Goal: Task Accomplishment & Management: Manage account settings

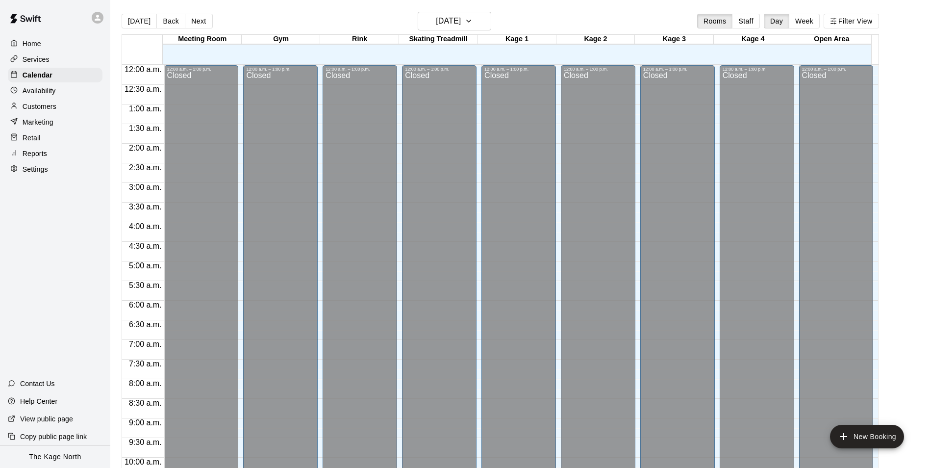
scroll to position [498, 0]
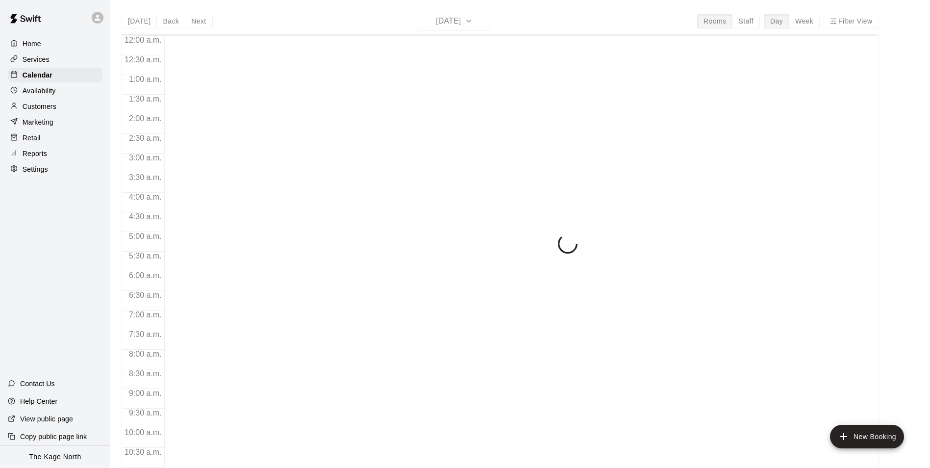
scroll to position [498, 0]
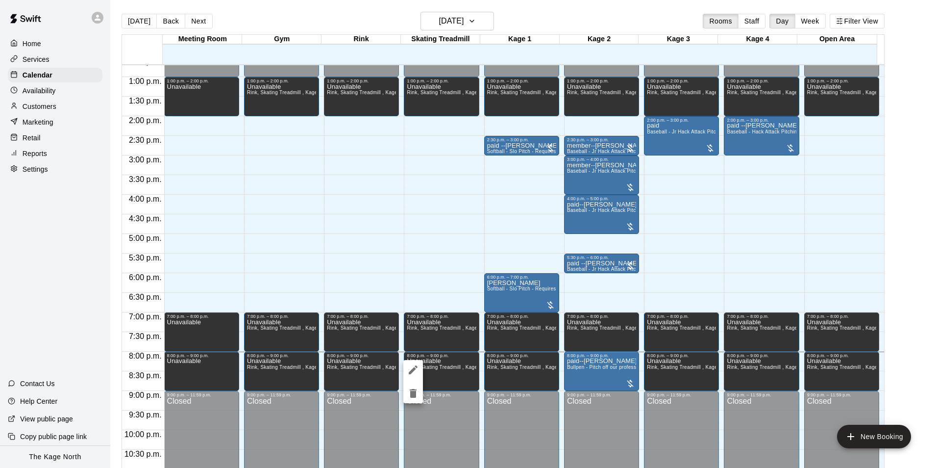
click at [421, 396] on button "delete" at bounding box center [413, 393] width 20 height 20
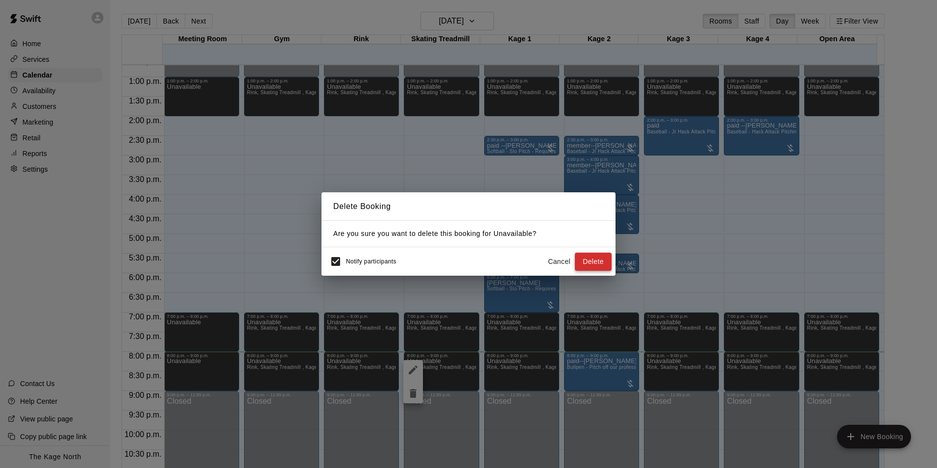
click at [594, 261] on button "Delete" at bounding box center [593, 261] width 37 height 18
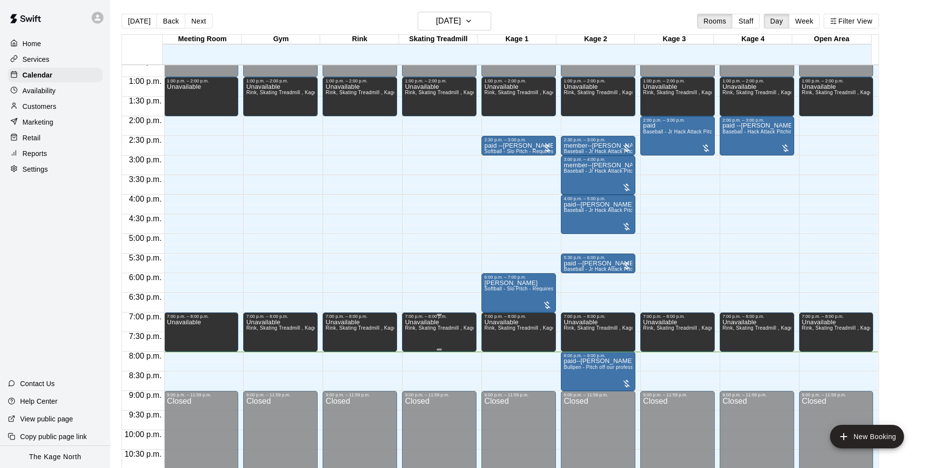
click at [440, 328] on span "Rink, Skating Treadmill , Kage 1, Kage 2, Kage 3, Kage 4, Open Area, Meeting Ro…" at bounding box center [511, 327] width 212 height 5
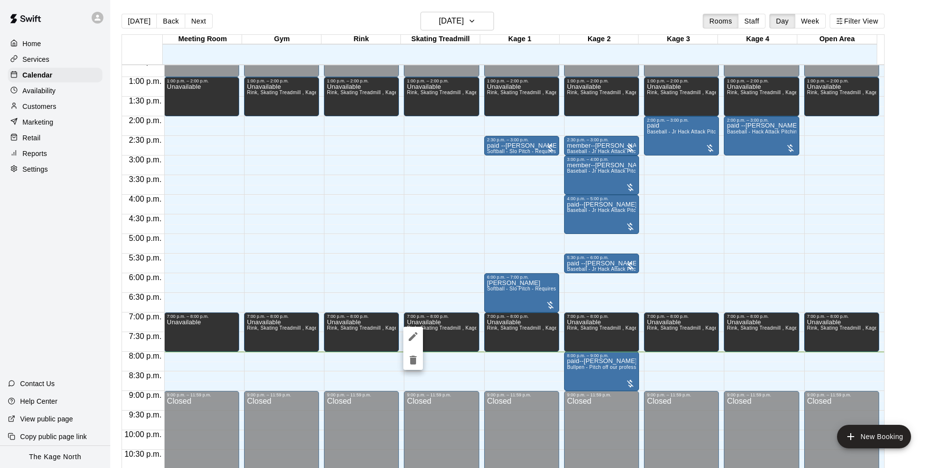
click at [409, 358] on icon "delete" at bounding box center [413, 360] width 12 height 12
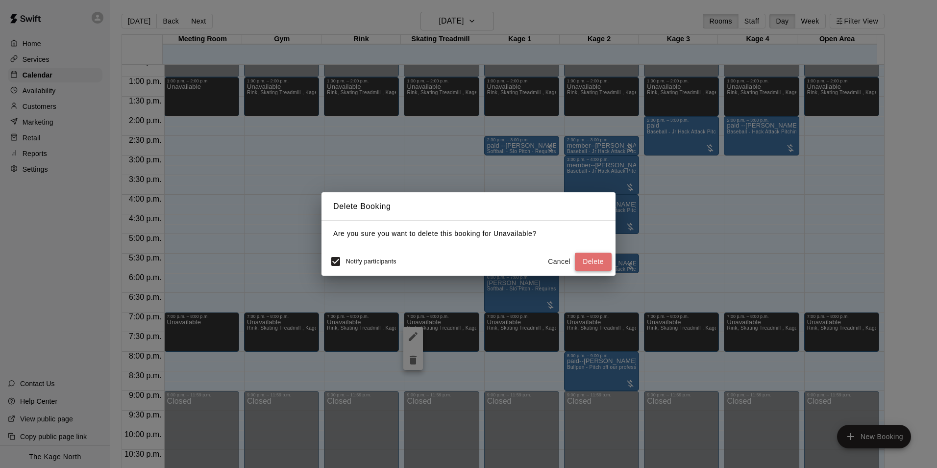
click at [602, 258] on button "Delete" at bounding box center [593, 261] width 37 height 18
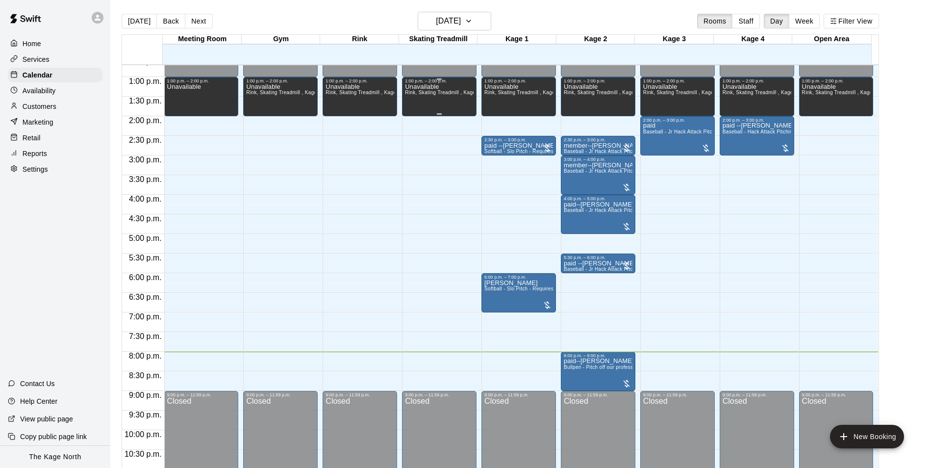
click at [421, 103] on div "Unavailable Rink, Skating Treadmill , Kage 1, Kage 2, Kage 3, Kage 4, Open Area…" at bounding box center [439, 317] width 69 height 468
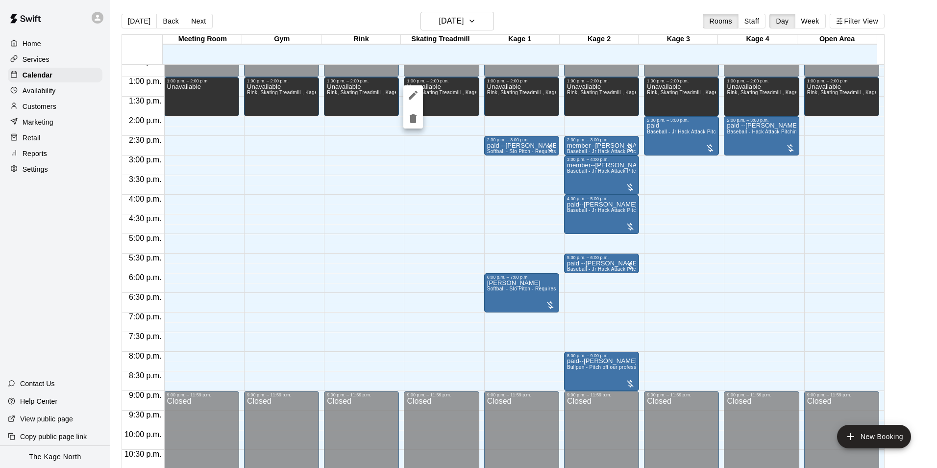
click at [415, 124] on icon "delete" at bounding box center [413, 119] width 12 height 12
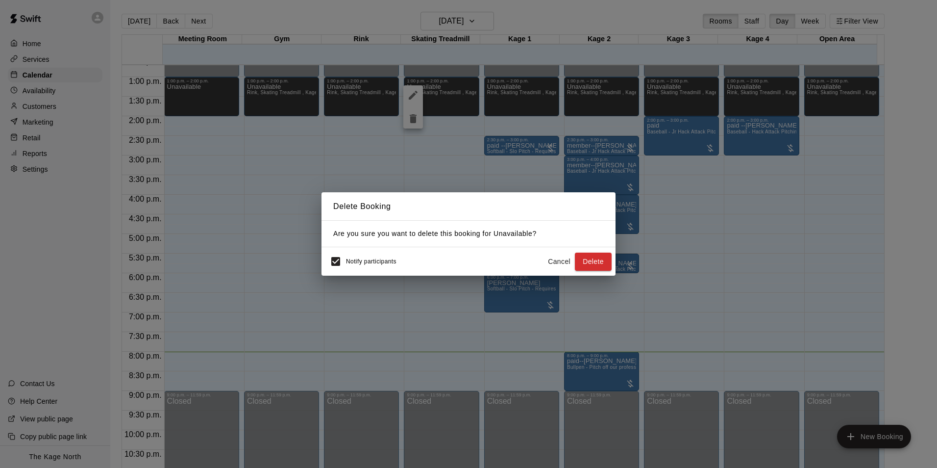
drag, startPoint x: 588, startPoint y: 258, endPoint x: 704, endPoint y: 260, distance: 116.7
click at [588, 258] on button "Delete" at bounding box center [593, 261] width 37 height 18
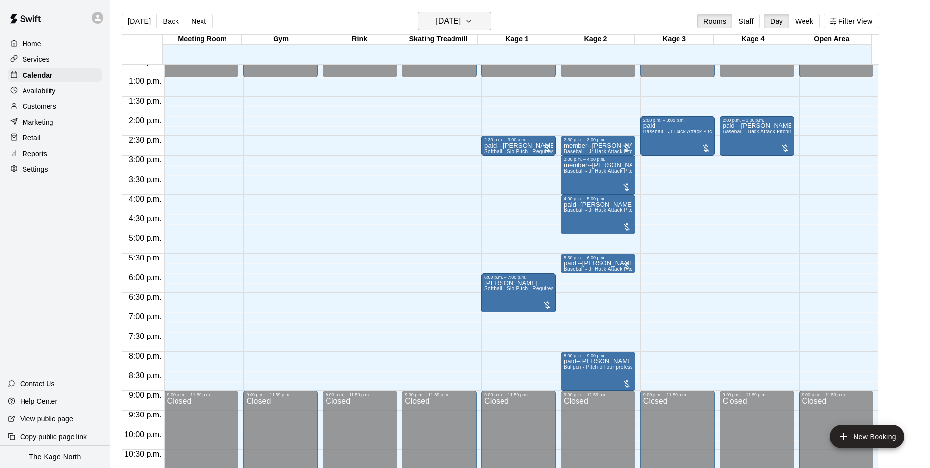
click at [461, 22] on h6 "[DATE]" at bounding box center [448, 21] width 25 height 14
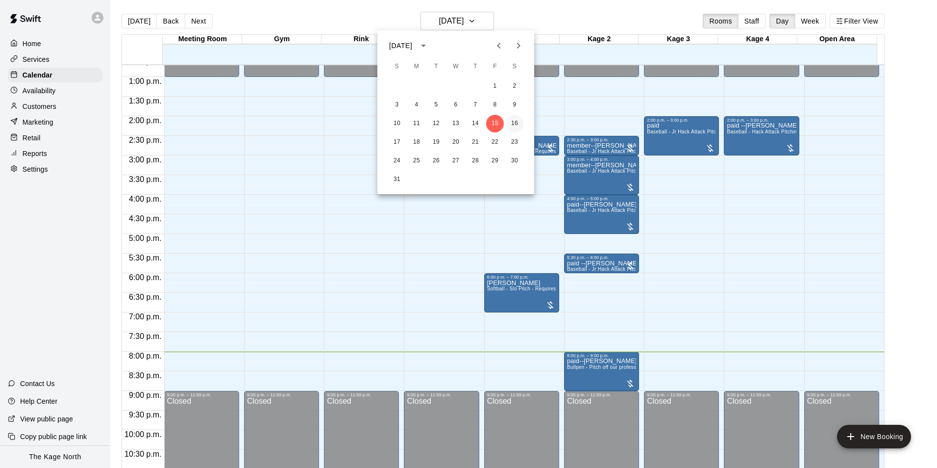
click at [514, 119] on button "16" at bounding box center [515, 124] width 18 height 18
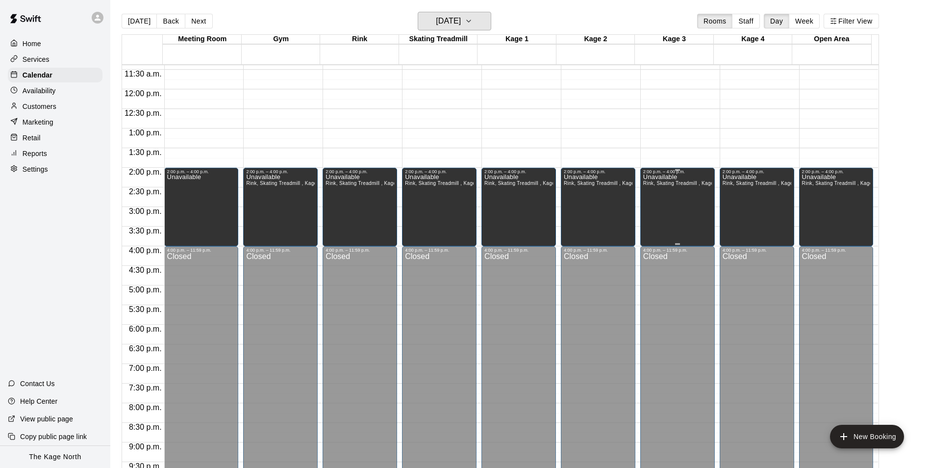
scroll to position [351, 0]
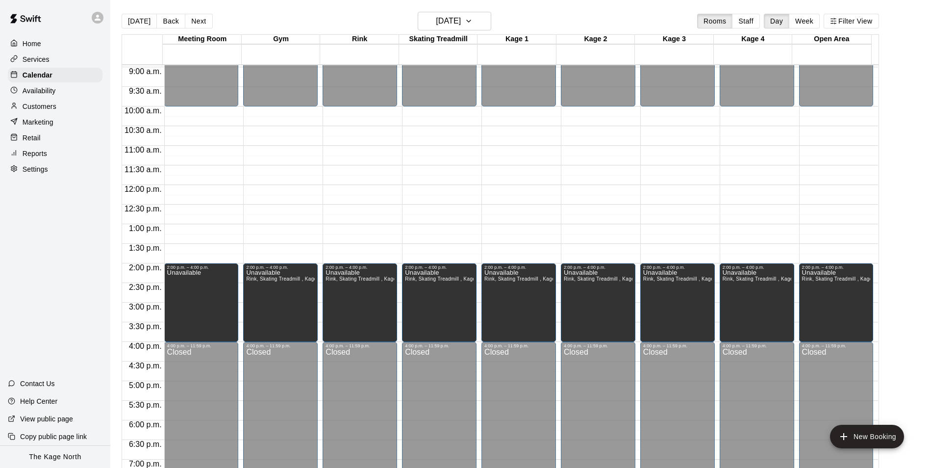
click at [54, 105] on p "Customers" at bounding box center [40, 106] width 34 height 10
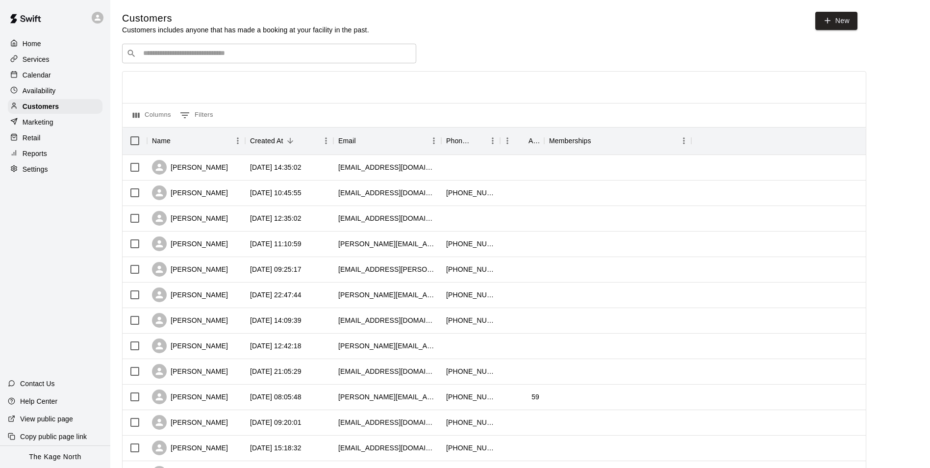
click at [54, 71] on div "Calendar" at bounding box center [55, 75] width 95 height 15
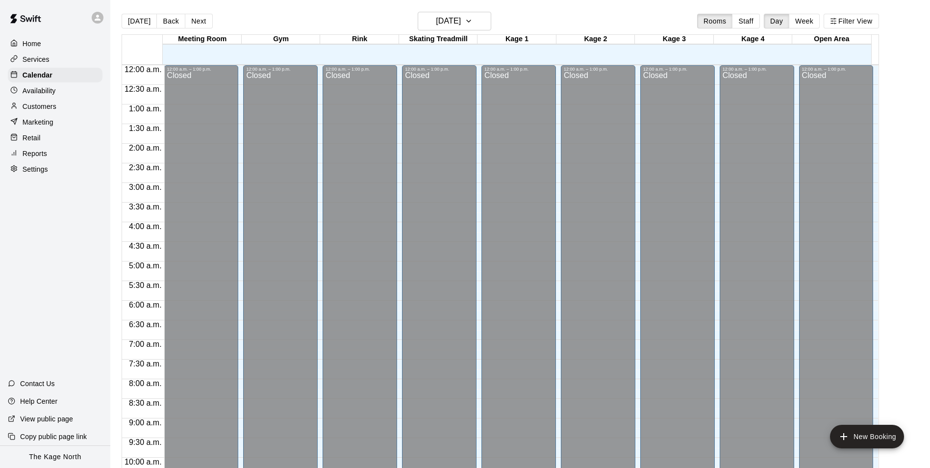
scroll to position [498, 0]
